Goal: Task Accomplishment & Management: Use online tool/utility

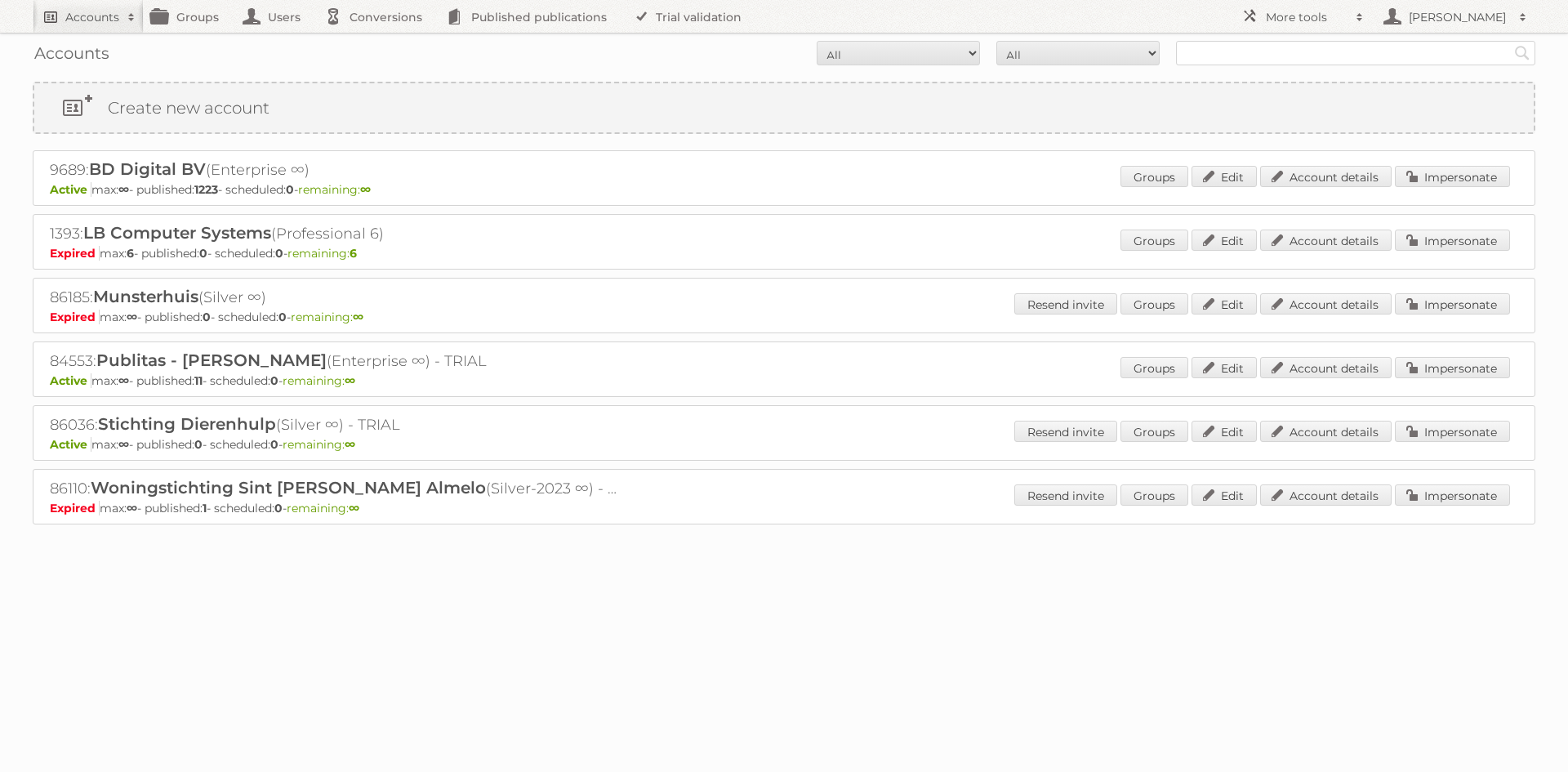
click at [82, 9] on h2 "Accounts" at bounding box center [92, 16] width 54 height 16
type input"] "kruidvat"
click at [377, 42] on input "Search" at bounding box center [389, 54] width 25 height 25
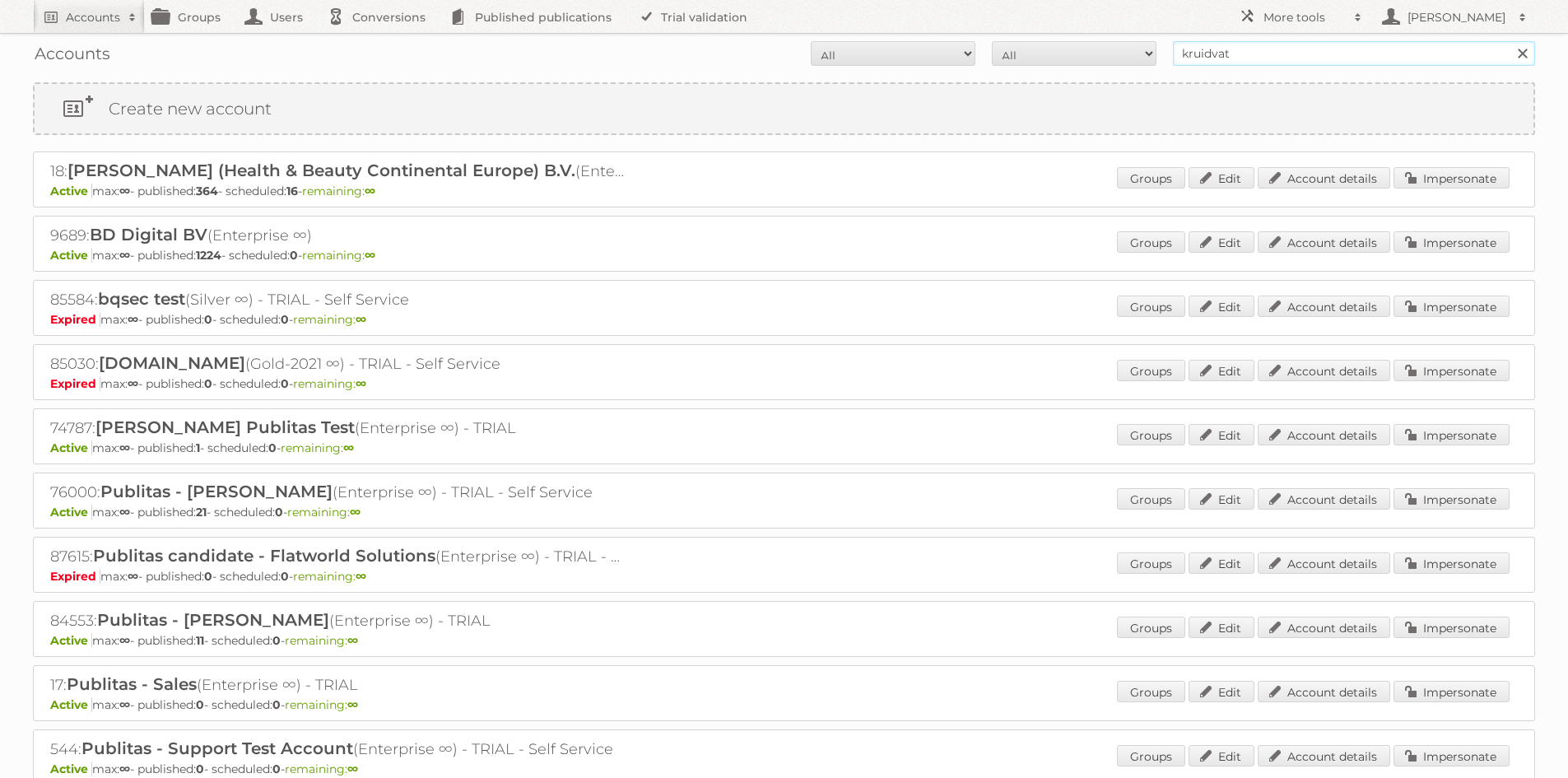
click at [1264, 45] on input "kruidvat" at bounding box center [1354, 54] width 363 height 25
click at [1436, 174] on link "Impersonate" at bounding box center [1451, 178] width 116 height 21
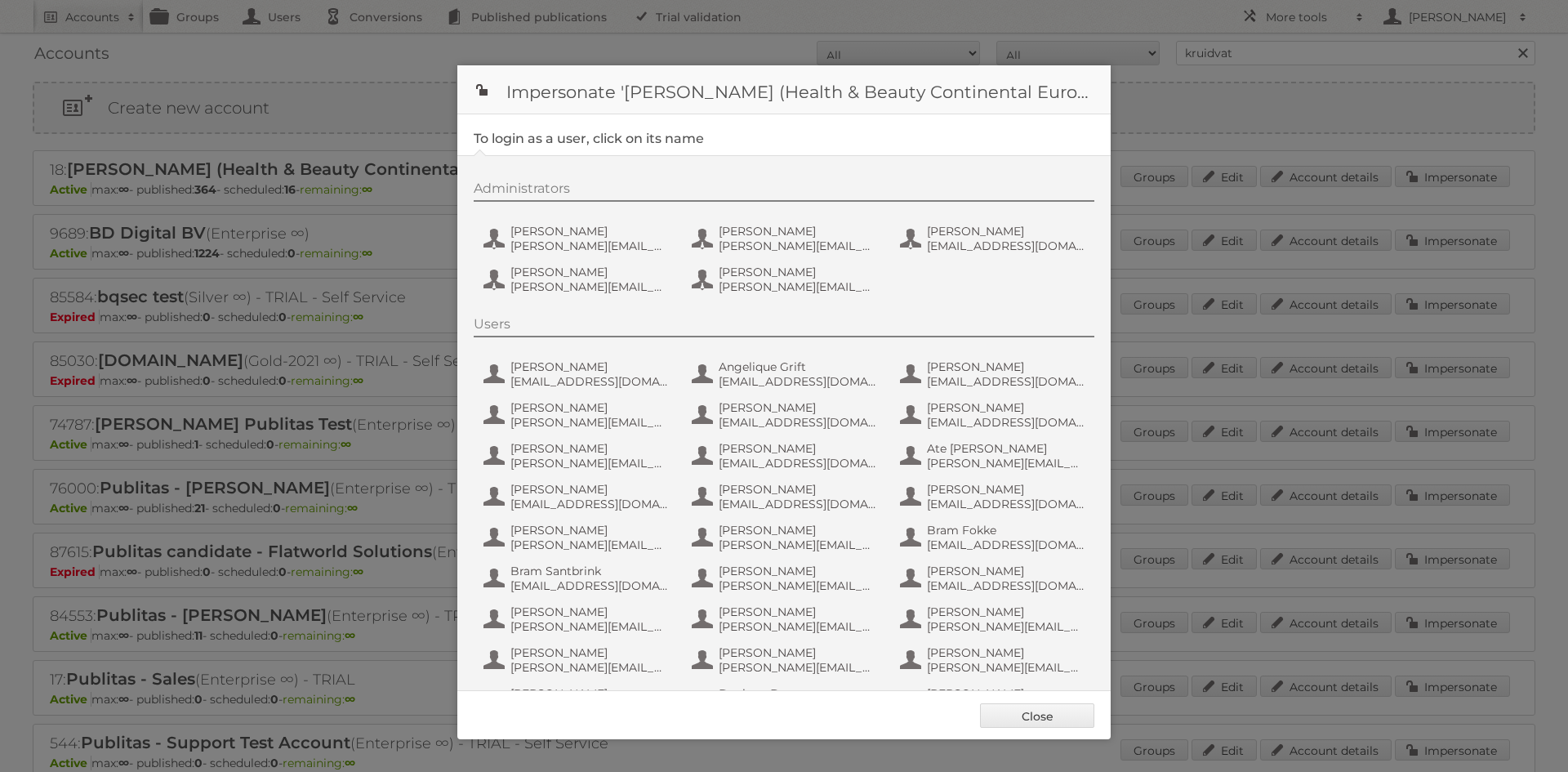
click at [987, 96] on h1 "Impersonate '[PERSON_NAME] (Health & Beauty Continental Europe) B.V.'" at bounding box center [784, 90] width 653 height 49
click at [599, 227] on span "[PERSON_NAME]" at bounding box center [589, 231] width 159 height 14
